Goal: Task Accomplishment & Management: Complete application form

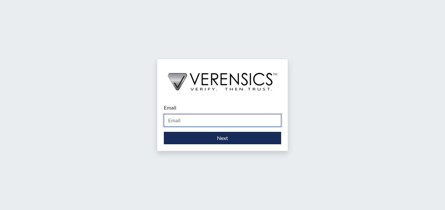
click at [177, 120] on input "Email" at bounding box center [222, 120] width 117 height 12
type input "[PERSON_NAME][EMAIL_ADDRESS][PERSON_NAME][DOMAIN_NAME]"
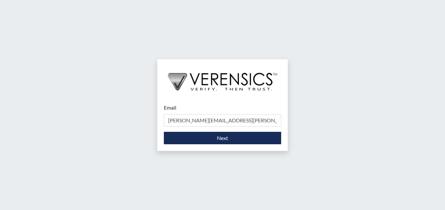
click at [208, 145] on div "Email [PERSON_NAME][EMAIL_ADDRESS][PERSON_NAME][DOMAIN_NAME] Please provide you…" at bounding box center [222, 124] width 130 height 54
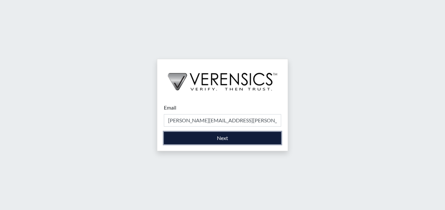
click at [207, 138] on button "Next" at bounding box center [222, 138] width 117 height 12
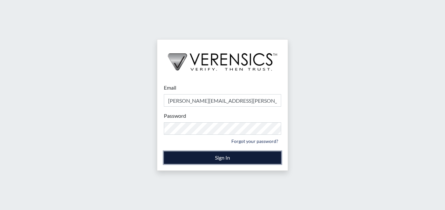
click at [207, 155] on button "Sign In" at bounding box center [222, 158] width 117 height 12
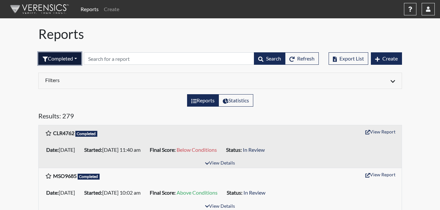
click at [53, 60] on button "Completed" at bounding box center [59, 58] width 43 height 12
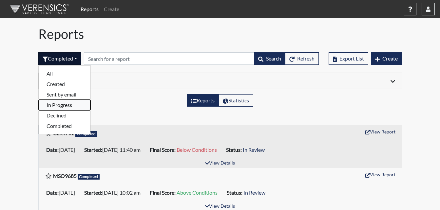
click at [69, 105] on button "In Progress" at bounding box center [65, 105] width 52 height 10
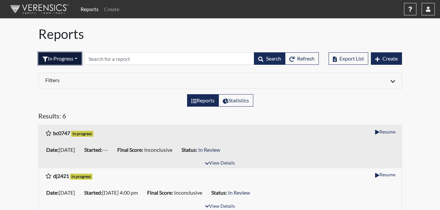
click at [65, 57] on button "In Progress" at bounding box center [59, 58] width 43 height 12
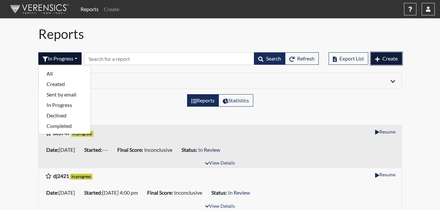
click at [389, 59] on span "Create" at bounding box center [390, 58] width 15 height 6
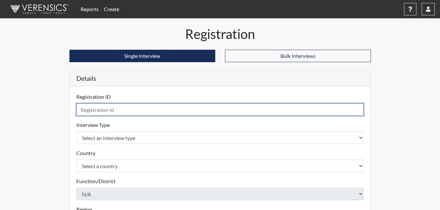
click at [104, 112] on input "text" at bounding box center [220, 110] width 288 height 12
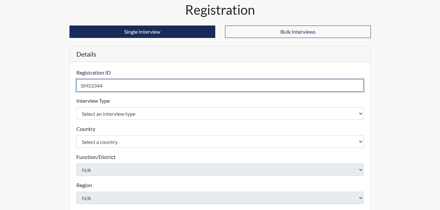
scroll to position [66, 0]
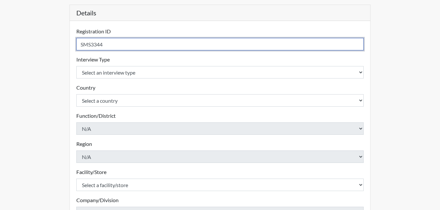
type input "SMS3344"
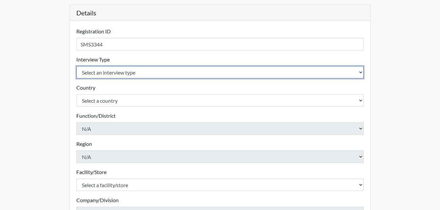
drag, startPoint x: 138, startPoint y: 70, endPoint x: 133, endPoint y: 79, distance: 10.4
click at [138, 70] on select "Select an interview type Corrections Pre-Employment" at bounding box center [220, 72] width 288 height 12
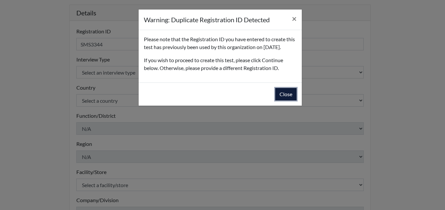
click at [293, 101] on button "Close" at bounding box center [285, 94] width 21 height 12
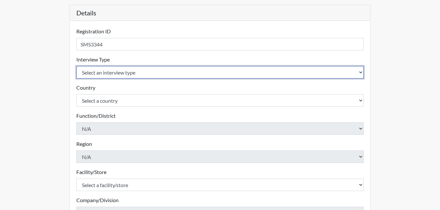
click at [122, 73] on select "Select an interview type Corrections Pre-Employment" at bounding box center [220, 72] width 288 height 12
select select "ff733e93-e1bf-11ea-9c9f-0eff0cf7eb8f"
click at [76, 66] on select "Select an interview type Corrections Pre-Employment" at bounding box center [220, 72] width 288 height 12
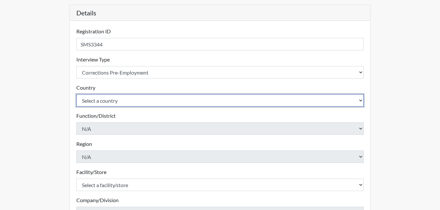
click at [128, 102] on select "Select a country United States Mexico" at bounding box center [220, 100] width 288 height 12
select select "united-states-of-america"
click at [76, 94] on select "Select a country United States Mexico" at bounding box center [220, 100] width 288 height 12
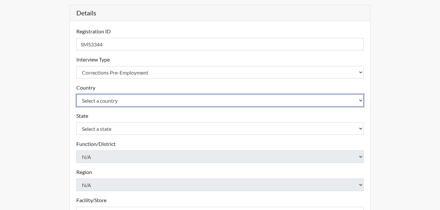
scroll to position [98, 0]
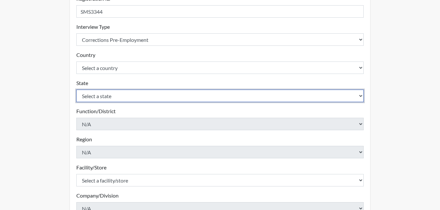
click at [117, 94] on select "Select a state Alabama Alaska Arizona Arkansas California Colorado Connecticut …" at bounding box center [220, 96] width 288 height 12
select select "GA"
click at [76, 90] on select "Select a state Alabama Alaska Arizona Arkansas California Colorado Connecticut …" at bounding box center [220, 96] width 288 height 12
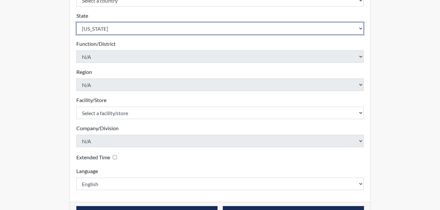
scroll to position [187, 0]
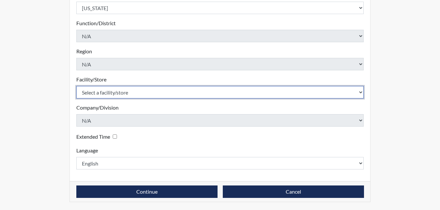
click at [114, 93] on select "Select a facility/store Calhoun SP" at bounding box center [220, 92] width 288 height 12
select select "6cac2b59-3591-4b40-b097-ccfdafc86ef1"
click at [76, 86] on select "Select a facility/store Calhoun SP" at bounding box center [220, 92] width 288 height 12
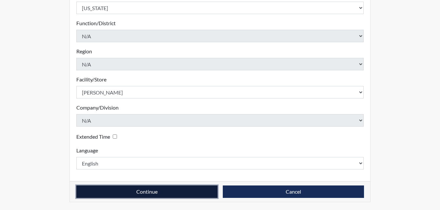
click at [142, 189] on button "Continue" at bounding box center [146, 192] width 141 height 12
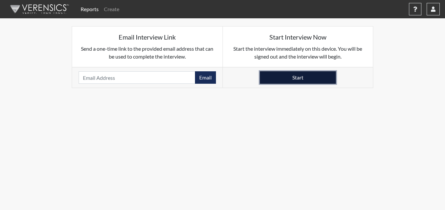
click at [294, 75] on button "Start" at bounding box center [298, 77] width 76 height 12
